Goal: Task Accomplishment & Management: Manage account settings

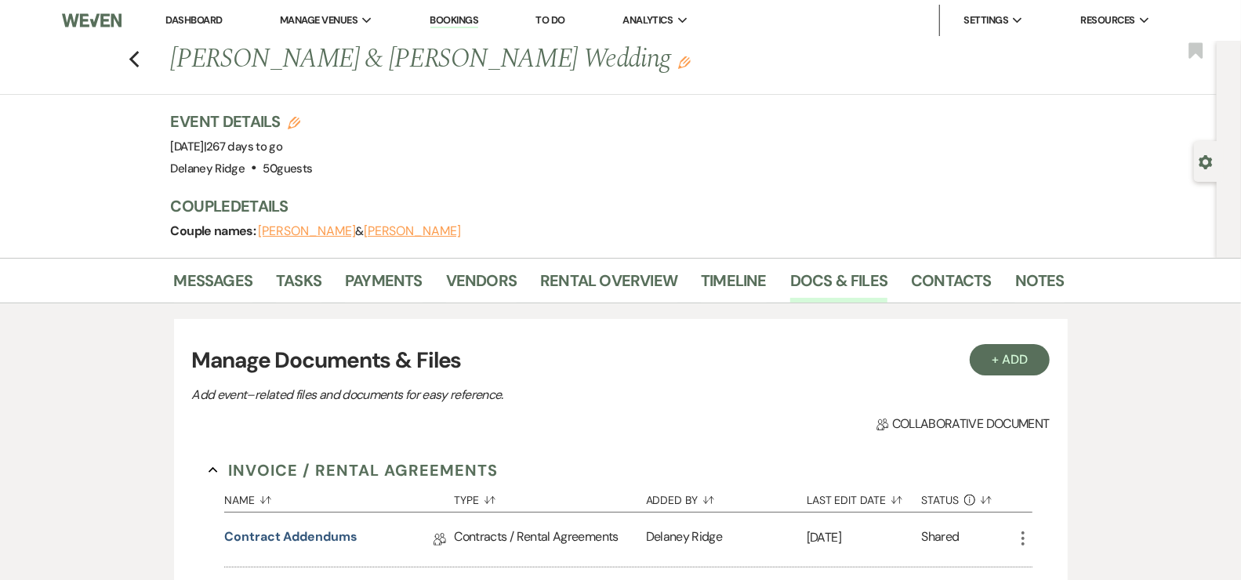
click at [191, 16] on link "Dashboard" at bounding box center [193, 19] width 56 height 13
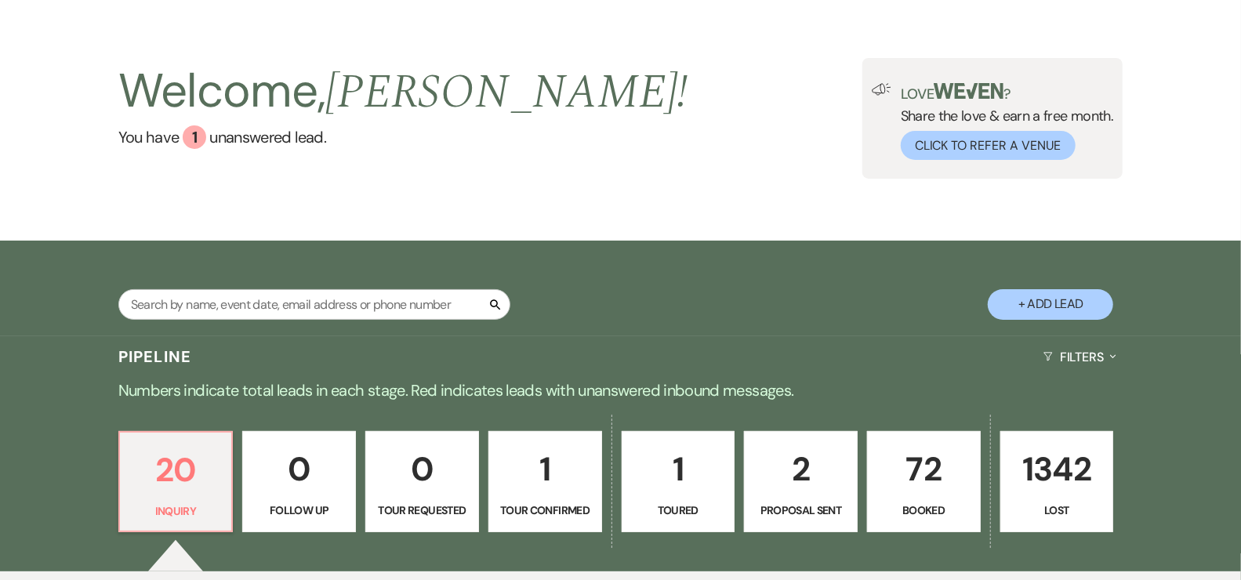
scroll to position [139, 0]
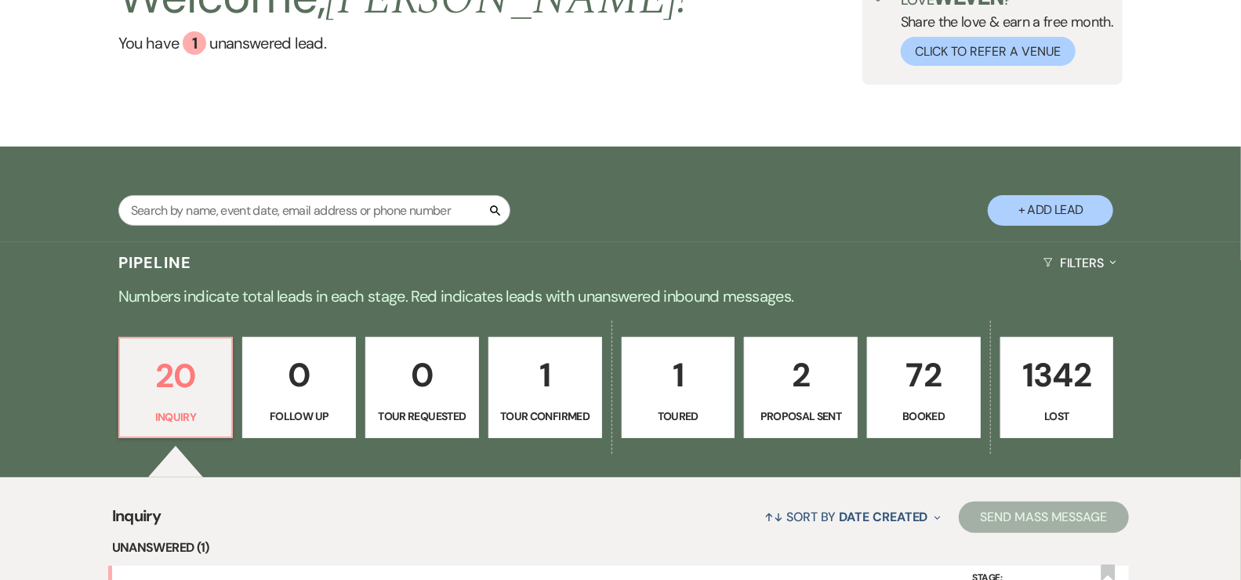
click at [922, 373] on p "72" at bounding box center [924, 375] width 93 height 53
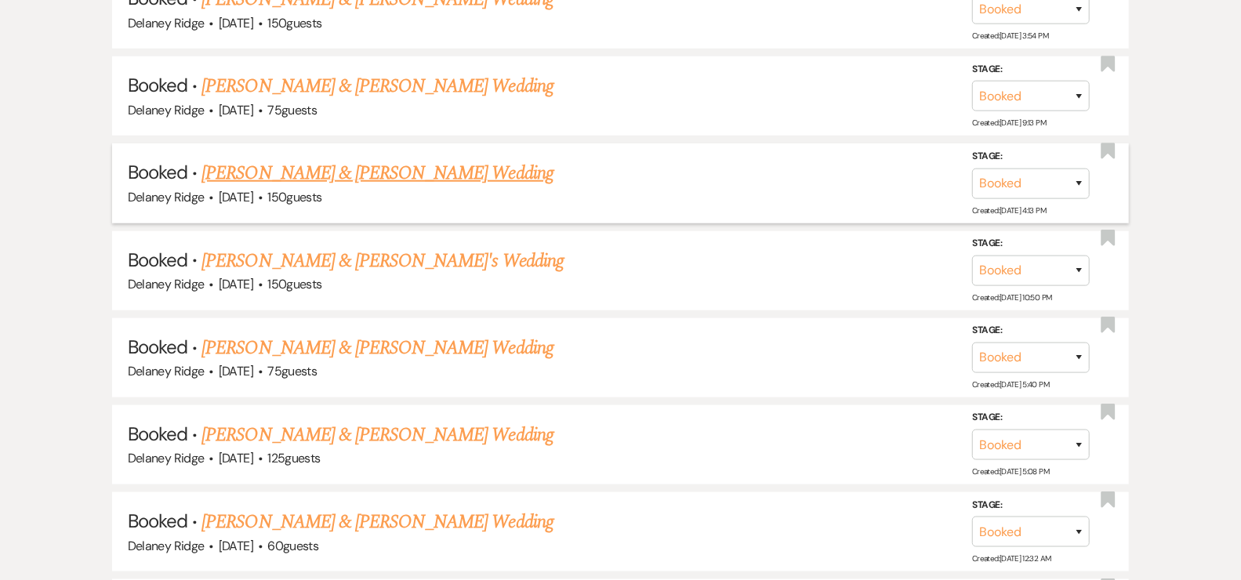
scroll to position [838, 0]
click at [427, 171] on link "[PERSON_NAME] & [PERSON_NAME] Wedding" at bounding box center [377, 174] width 351 height 28
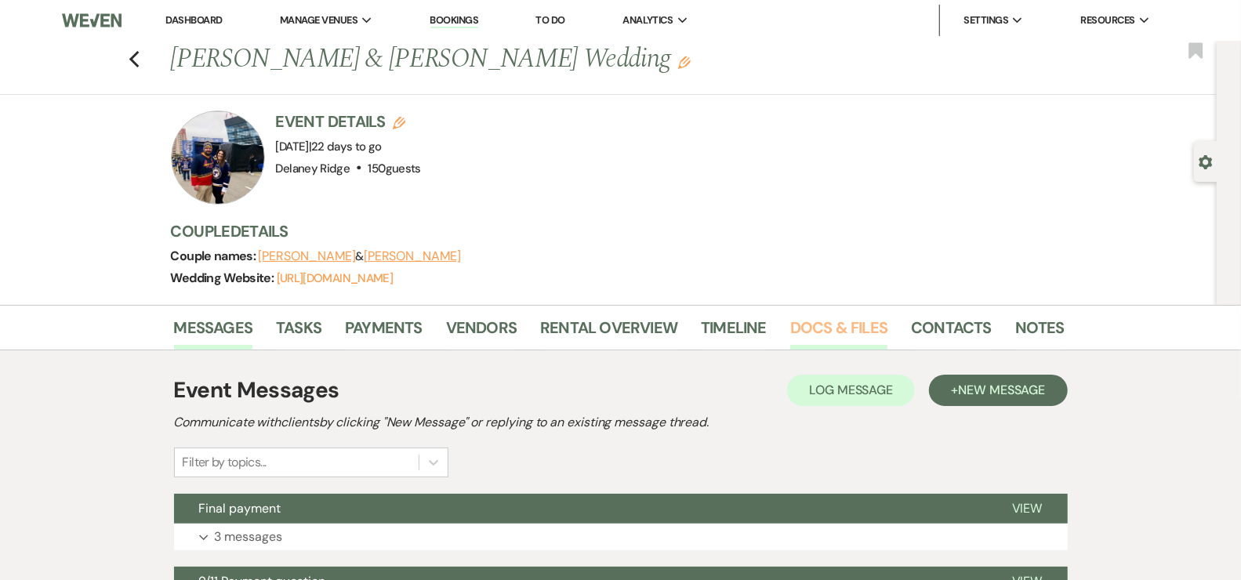
click at [827, 324] on link "Docs & Files" at bounding box center [839, 332] width 97 height 35
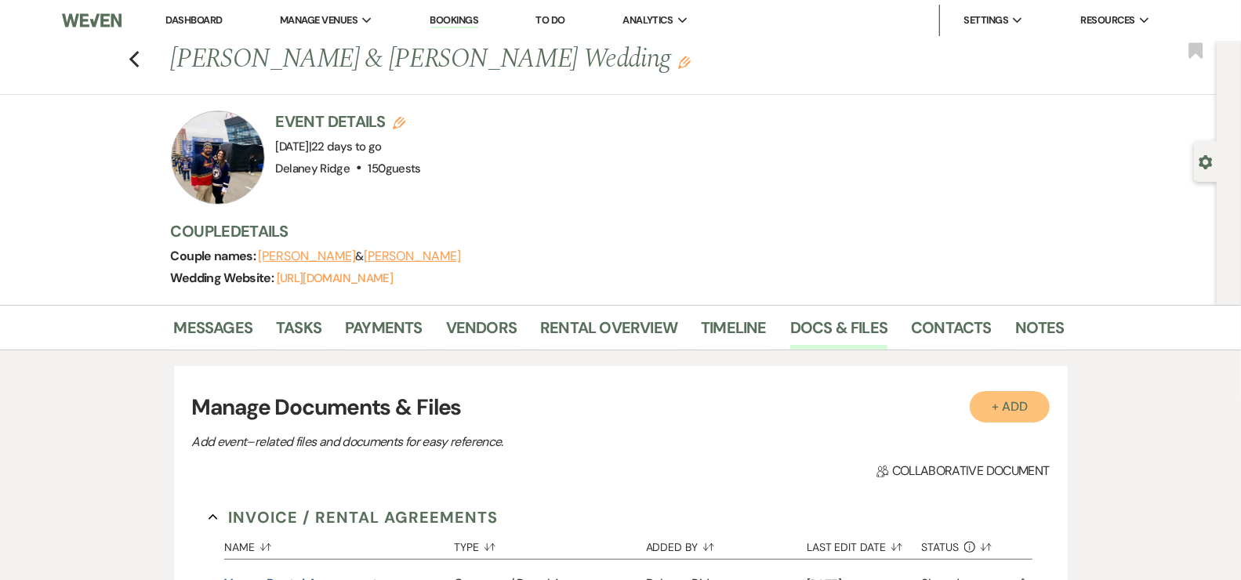
click at [1017, 405] on button "+ Add" at bounding box center [1010, 406] width 80 height 31
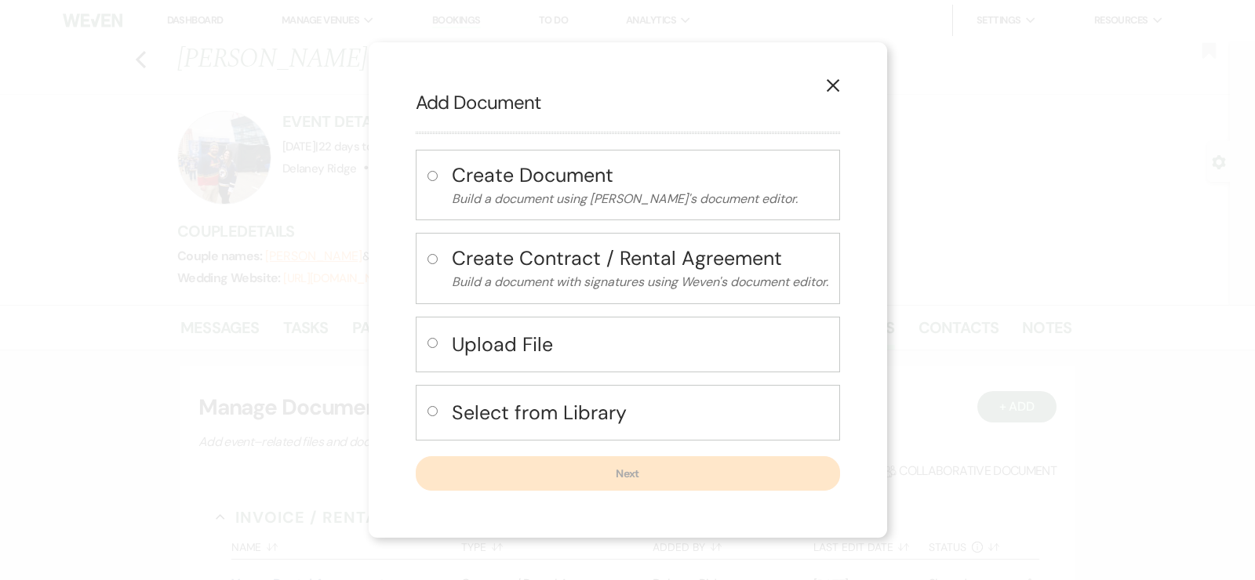
click at [532, 350] on h4 "Upload File" at bounding box center [640, 344] width 376 height 27
radio input "true"
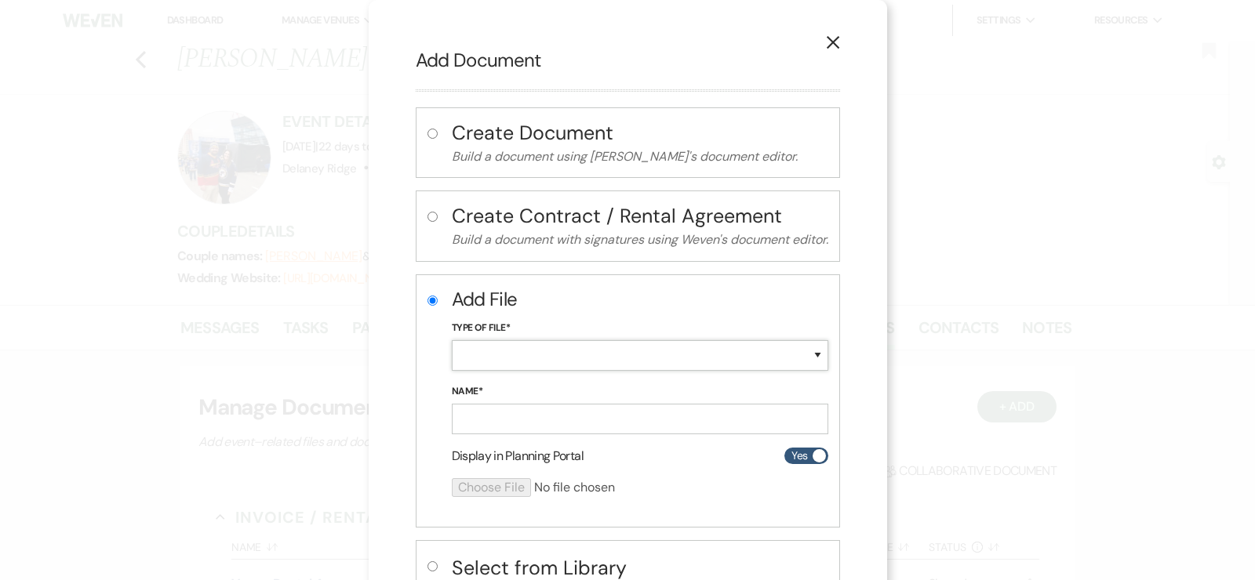
click at [532, 350] on select "Special Event Insurance Vendor Certificate of Insurance Contracts / Rental Agre…" at bounding box center [640, 355] width 376 height 31
click at [452, 340] on select "Special Event Insurance Vendor Certificate of Insurance Contracts / Rental Agre…" at bounding box center [640, 355] width 376 height 31
click at [547, 374] on div "Type of File* Special Event Insurance Vendor Certificate of Insurance Contracts…" at bounding box center [640, 352] width 376 height 64
click at [548, 349] on select "Special Event Insurance Vendor Certificate of Insurance Contracts / Rental Agre…" at bounding box center [640, 355] width 376 height 31
select select "42"
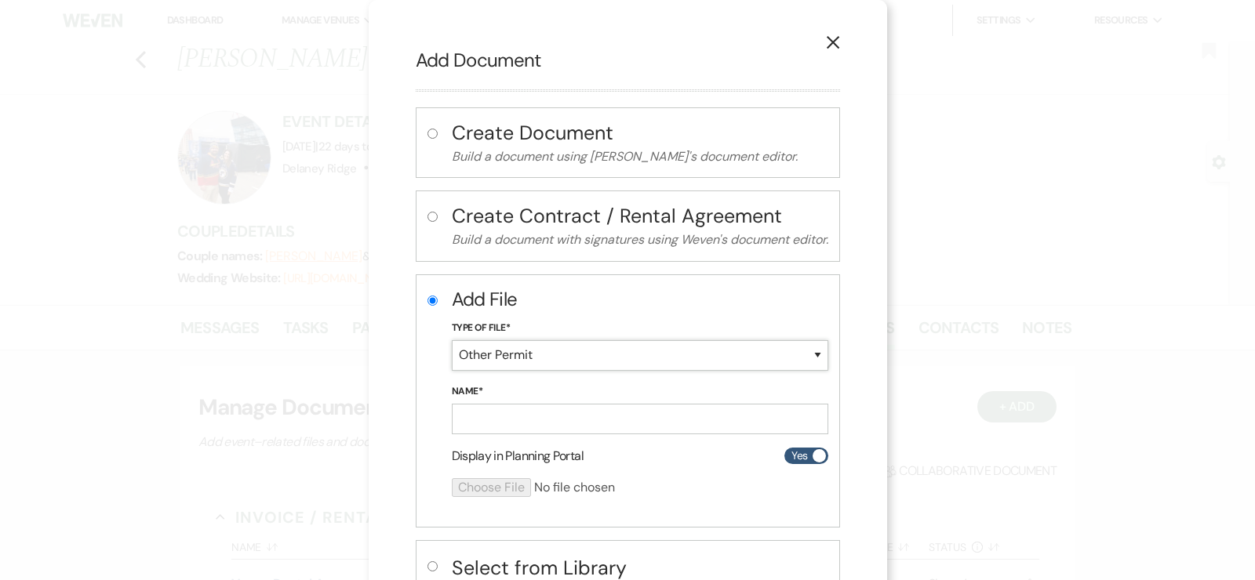
click at [452, 340] on select "Special Event Insurance Vendor Certificate of Insurance Contracts / Rental Agre…" at bounding box center [640, 355] width 376 height 31
click at [516, 423] on input "Name*" at bounding box center [640, 419] width 376 height 31
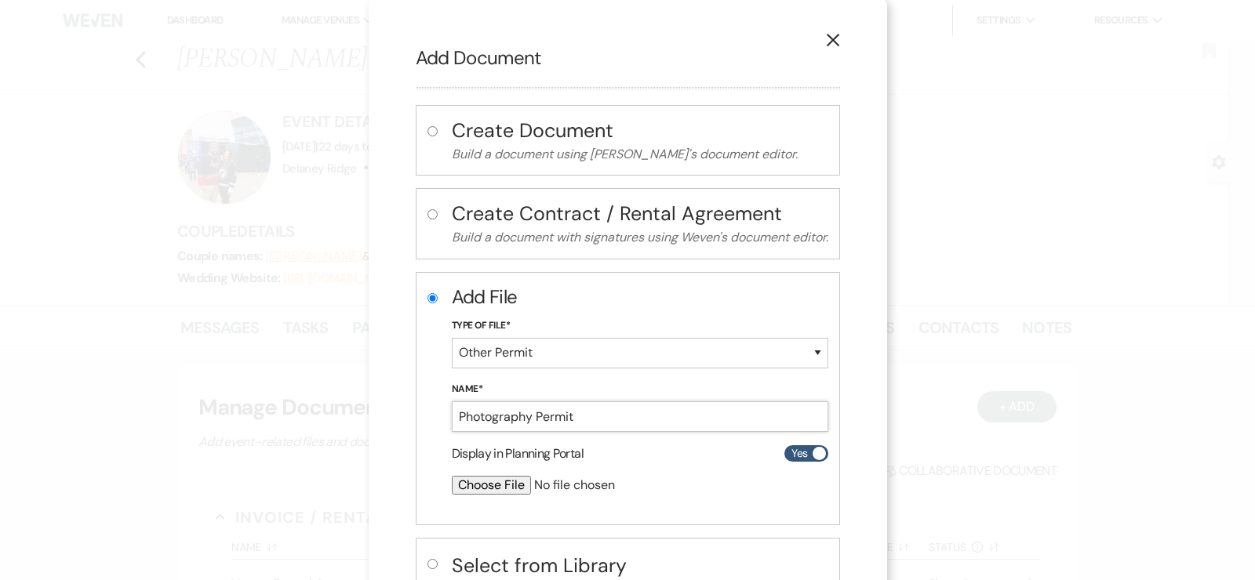
scroll to position [3, 0]
type input "Photography Permit"
click at [474, 482] on input "file" at bounding box center [598, 484] width 293 height 19
type input "C:\fakepath\COI - Delaney Ridge.pdf"
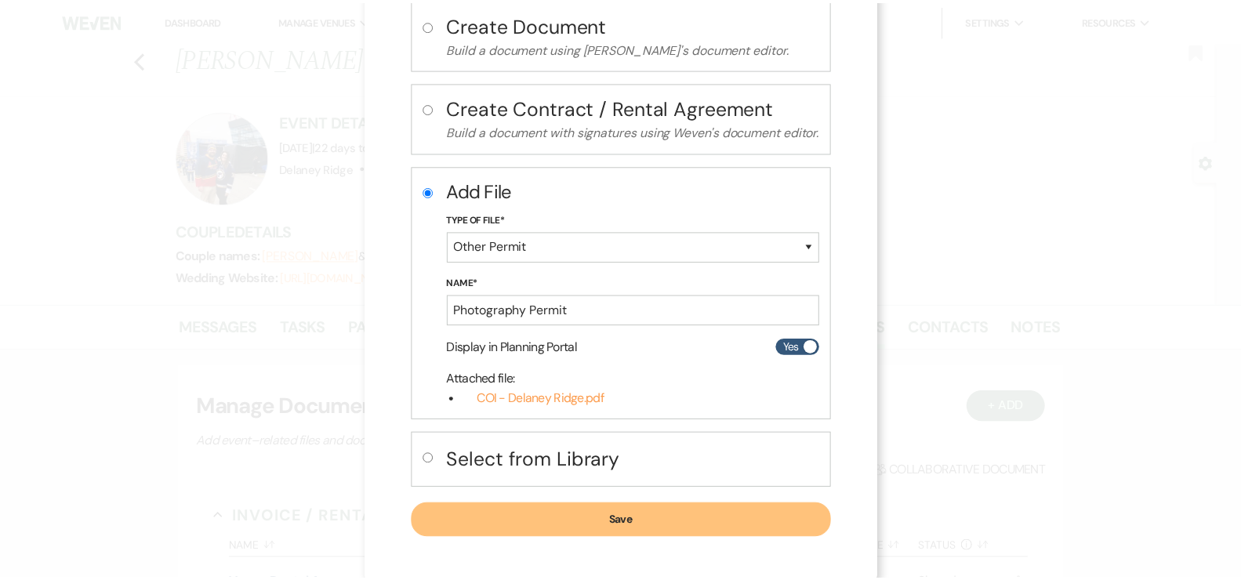
scroll to position [110, 0]
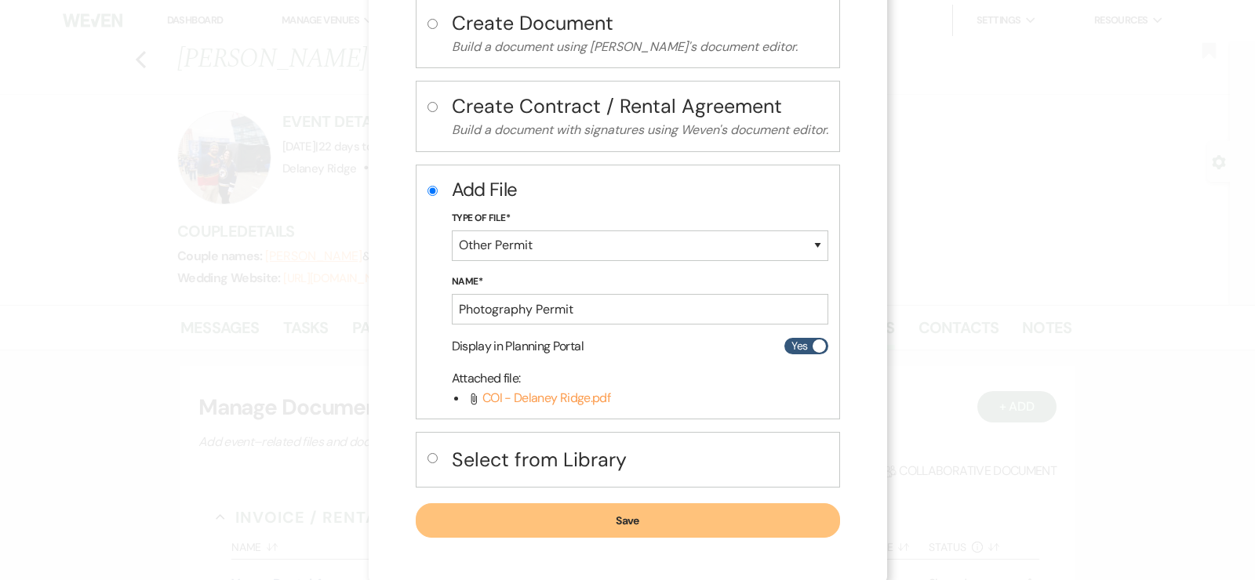
click at [698, 522] on button "Save" at bounding box center [628, 520] width 424 height 35
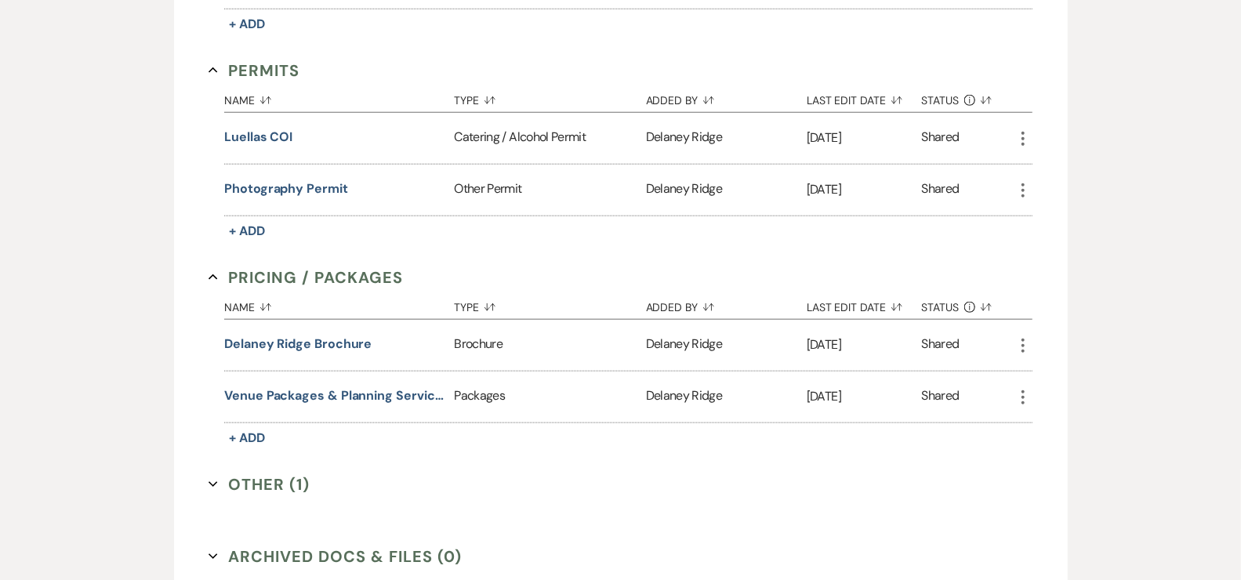
scroll to position [925, 0]
click at [1022, 173] on div "More" at bounding box center [1023, 190] width 19 height 51
click at [1023, 184] on use "button" at bounding box center [1023, 191] width 3 height 14
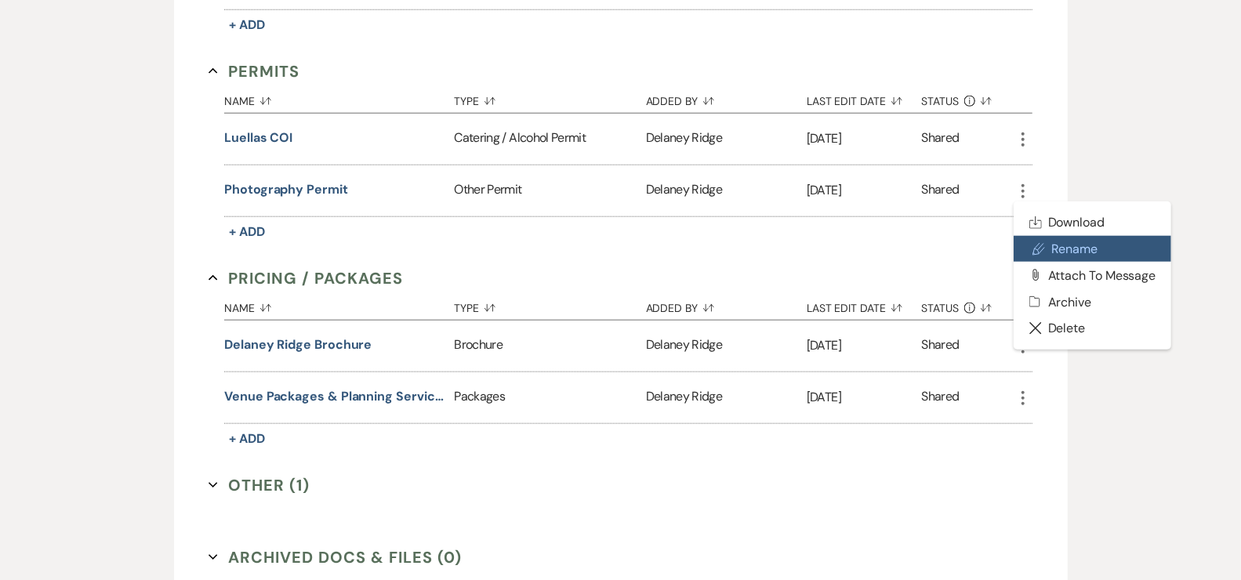
click at [1098, 236] on button "Pencil Rename" at bounding box center [1093, 249] width 158 height 27
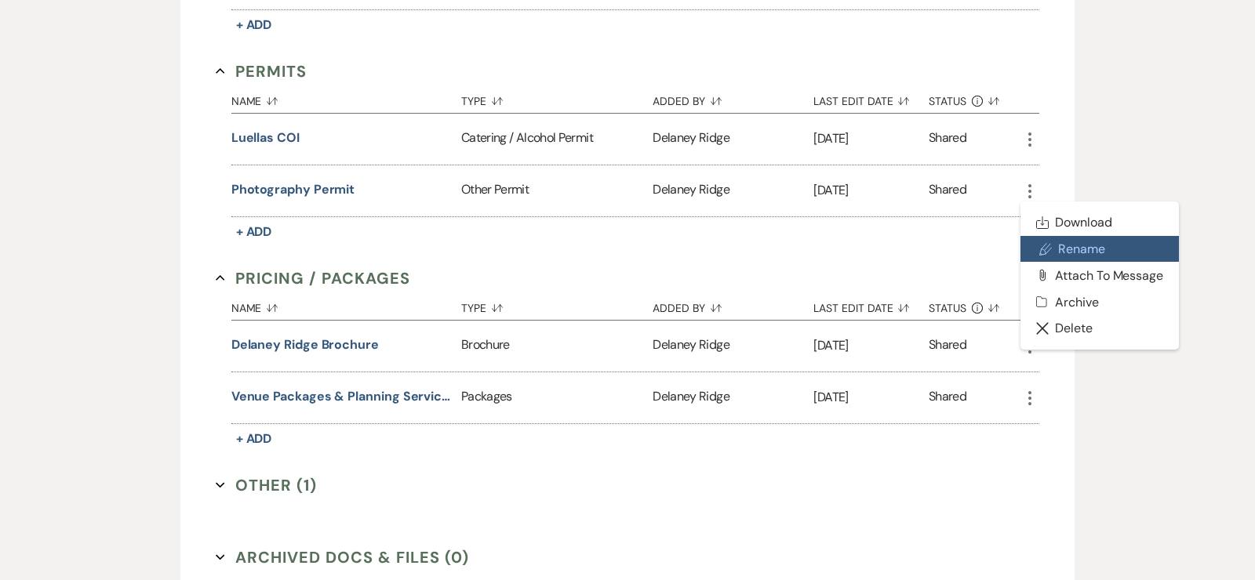
select select "42"
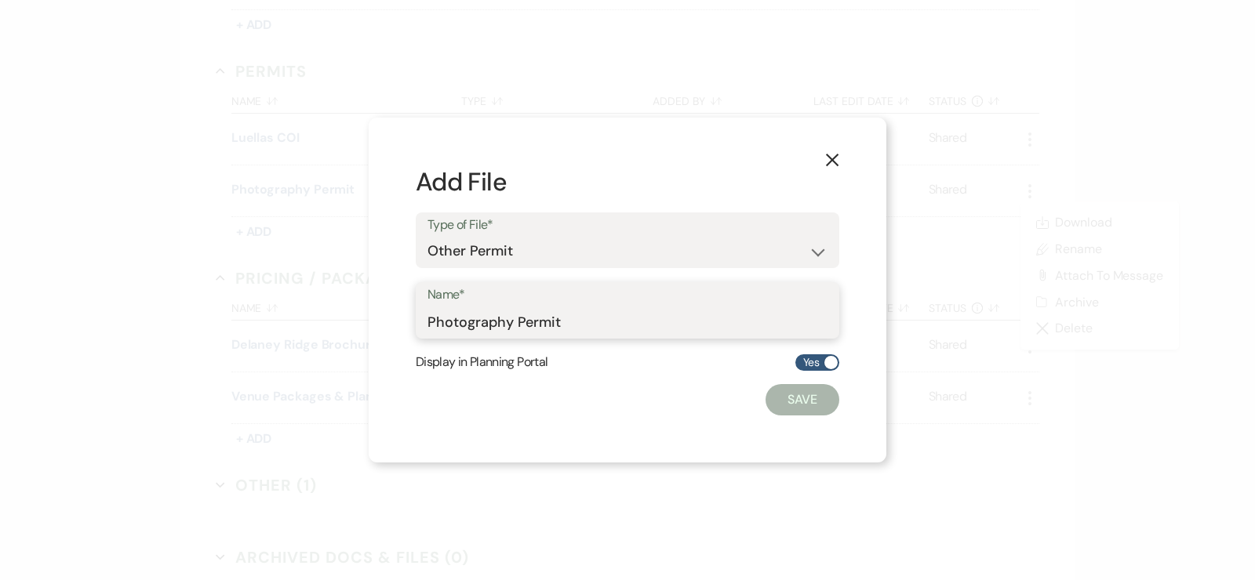
click at [589, 316] on input "Photography Permit" at bounding box center [627, 322] width 400 height 31
type input "Photography COI"
click at [802, 402] on button "Save" at bounding box center [802, 399] width 74 height 31
